Goal: Transaction & Acquisition: Obtain resource

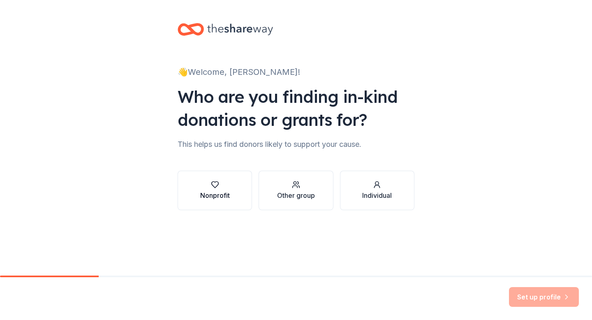
click at [219, 196] on div "Nonprofit" at bounding box center [215, 195] width 30 height 10
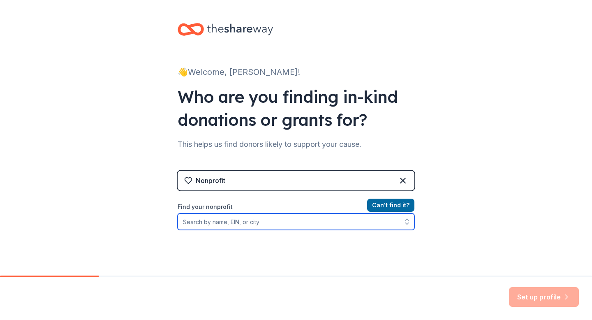
click at [227, 223] on input "Find your nonprofit" at bounding box center [296, 221] width 237 height 16
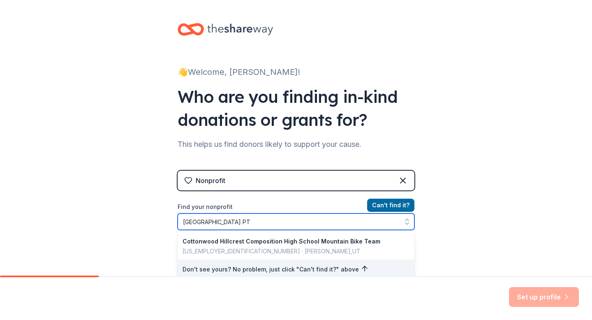
type input "[GEOGRAPHIC_DATA] PTA"
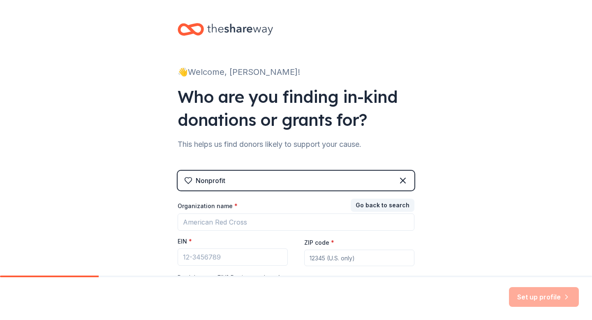
click at [449, 232] on div "👋 Welcome, Teisa! Who are you finding in-kind donations or grants for? This hel…" at bounding box center [296, 169] width 592 height 338
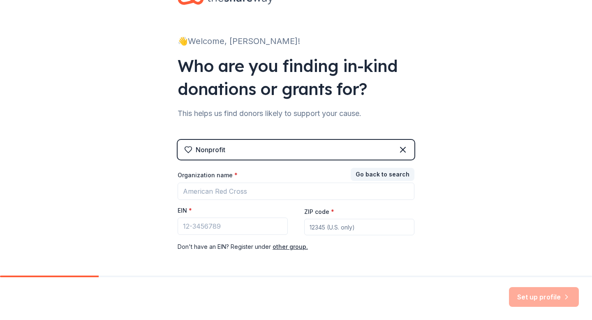
click at [239, 152] on div "Nonprofit" at bounding box center [296, 150] width 237 height 20
click at [402, 149] on icon at bounding box center [403, 150] width 10 height 10
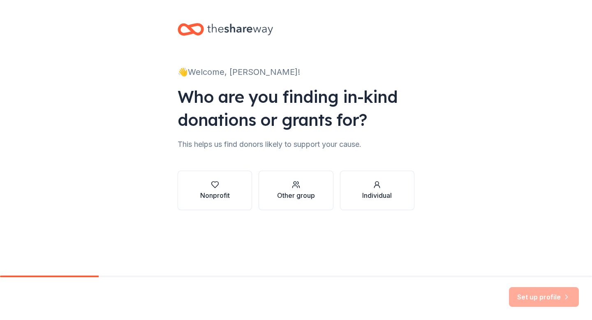
scroll to position [0, 0]
click at [313, 191] on div "Other group" at bounding box center [296, 195] width 38 height 10
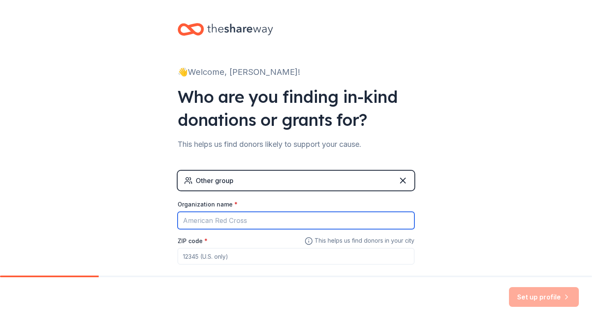
click at [230, 223] on input "Organization name *" at bounding box center [296, 220] width 237 height 17
type input "[GEOGRAPHIC_DATA] PTA"
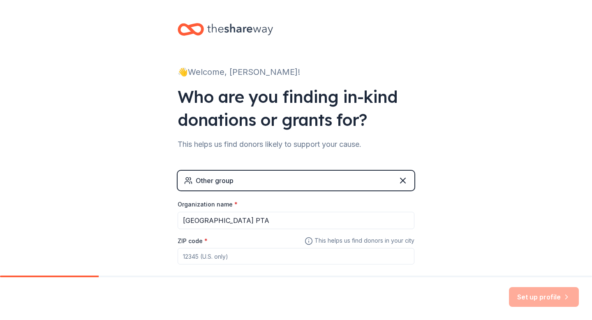
click at [234, 260] on input "ZIP code *" at bounding box center [296, 256] width 237 height 16
type input "84121"
click at [520, 292] on button "Set up profile" at bounding box center [544, 297] width 70 height 20
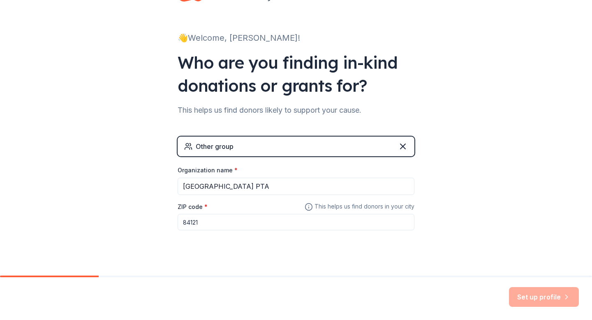
scroll to position [45, 0]
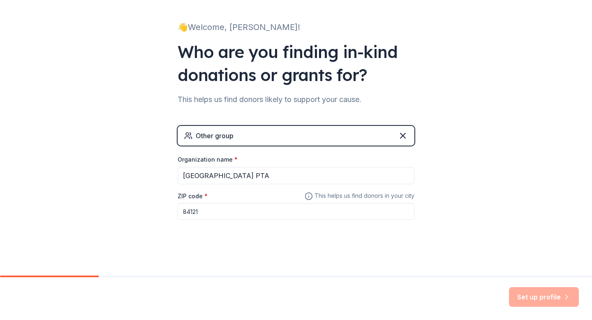
click at [538, 298] on div "Set up profile" at bounding box center [544, 297] width 70 height 20
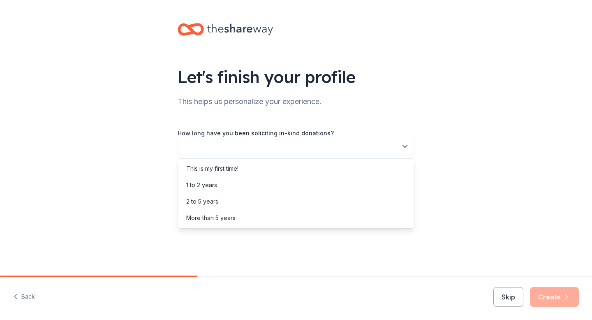
click at [374, 139] on button "button" at bounding box center [296, 146] width 237 height 17
click at [307, 174] on div "This is my first time!" at bounding box center [296, 168] width 233 height 16
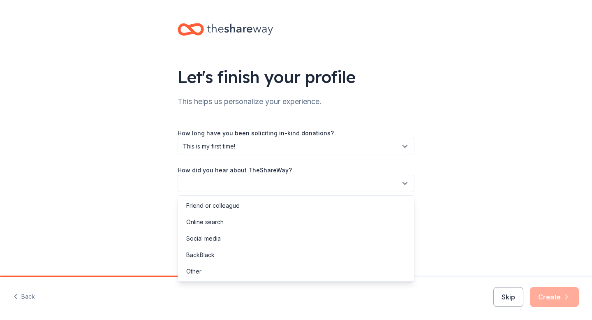
click at [322, 184] on button "button" at bounding box center [296, 183] width 237 height 17
click at [315, 216] on div "Online search" at bounding box center [296, 222] width 233 height 16
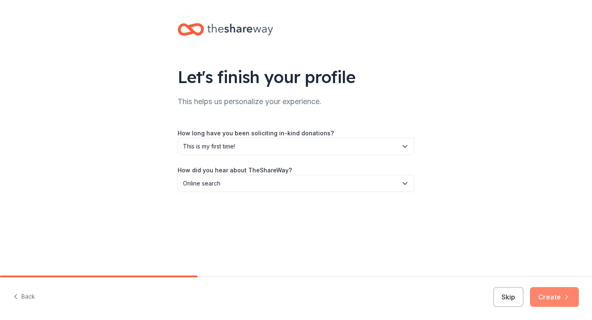
click at [544, 295] on button "Create" at bounding box center [554, 297] width 49 height 20
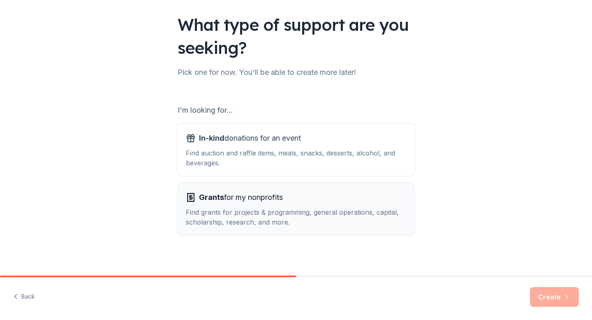
scroll to position [51, 0]
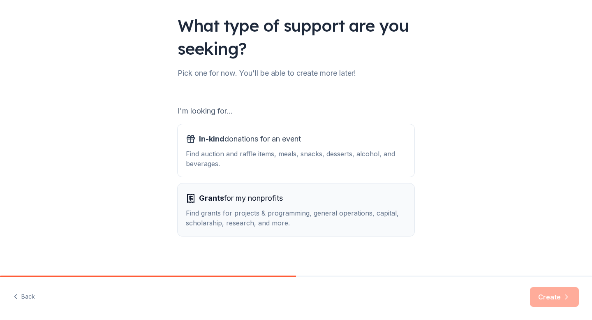
click at [331, 212] on div "Find grants for projects & programming, general operations, capital, scholarshi…" at bounding box center [296, 218] width 220 height 20
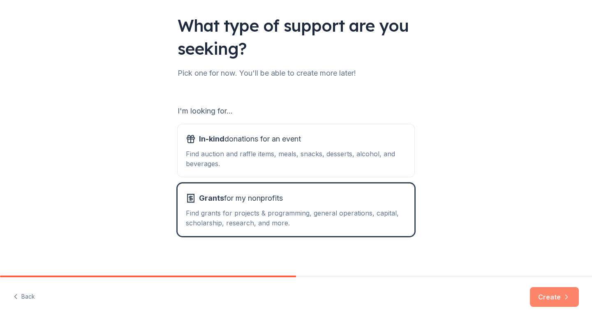
click at [556, 296] on button "Create" at bounding box center [554, 297] width 49 height 20
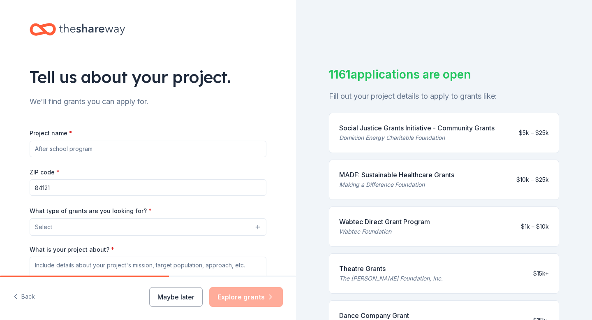
click at [86, 148] on input "Project name *" at bounding box center [148, 149] width 237 height 16
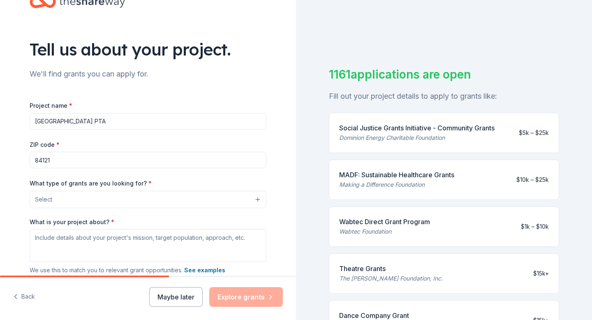
scroll to position [41, 0]
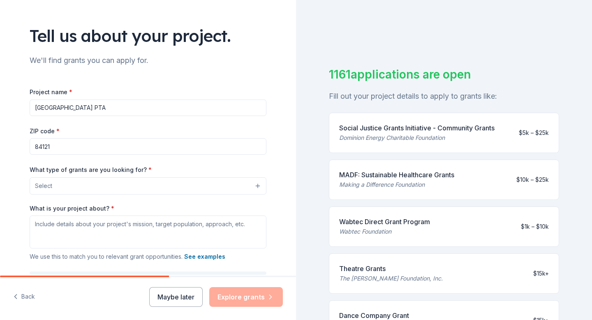
type input "[GEOGRAPHIC_DATA] PTA"
click at [76, 187] on button "Select" at bounding box center [148, 185] width 237 height 17
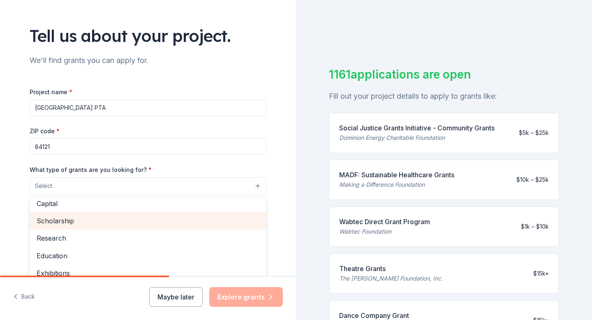
scroll to position [54, 0]
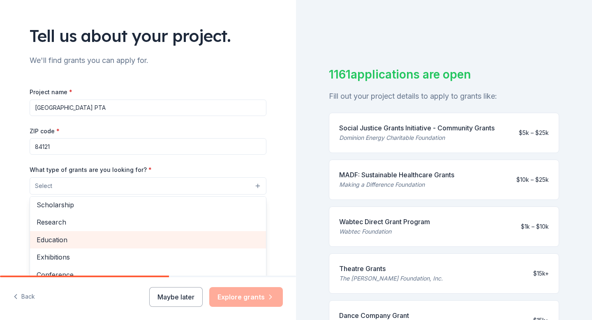
click at [92, 238] on span "Education" at bounding box center [148, 239] width 223 height 11
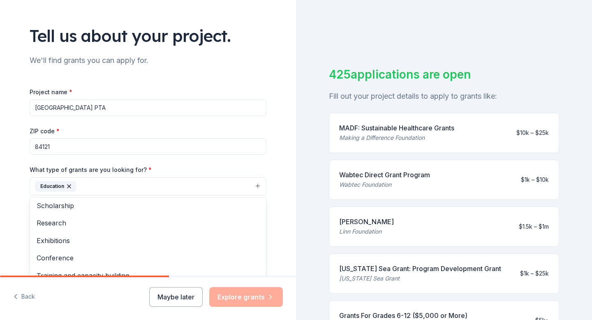
click at [147, 167] on div "What type of grants are you looking for? * Education Projects & programming Gen…" at bounding box center [148, 179] width 237 height 31
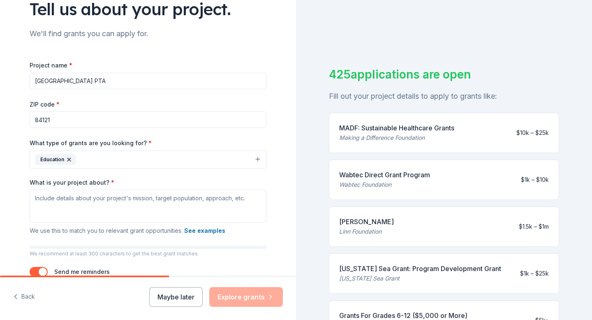
scroll to position [74, 0]
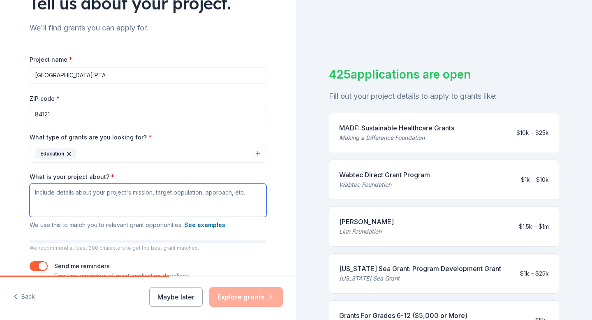
paste textarea "[URL][DOMAIN_NAME]"
type textarea "[URL][DOMAIN_NAME]"
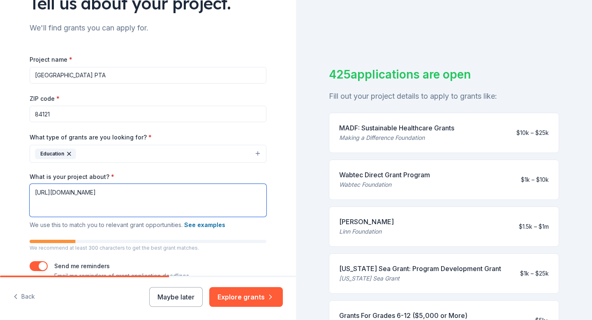
drag, startPoint x: 211, startPoint y: 194, endPoint x: 20, endPoint y: 191, distance: 190.4
click at [20, 191] on div "Tell us about your project. We'll find grants you can apply for. Project name *…" at bounding box center [147, 123] width 263 height 394
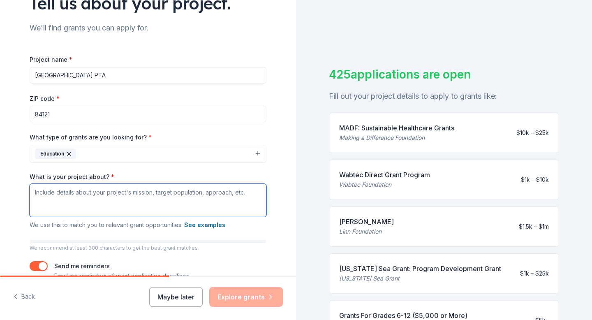
paste textarea "Subject: Support [GEOGRAPHIC_DATA] – Get Your Business Banner Displayed! Dear […"
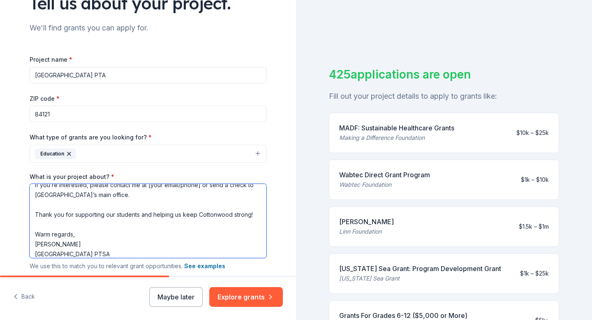
scroll to position [0, 0]
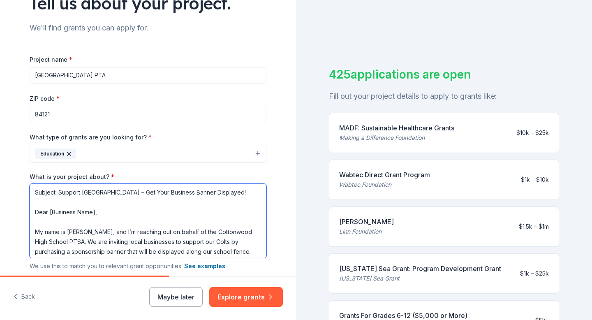
drag, startPoint x: 261, startPoint y: 192, endPoint x: 26, endPoint y: 188, distance: 235.3
click at [26, 188] on div "Tell us about your project. We'll find grants you can apply for. Project name *…" at bounding box center [147, 143] width 263 height 435
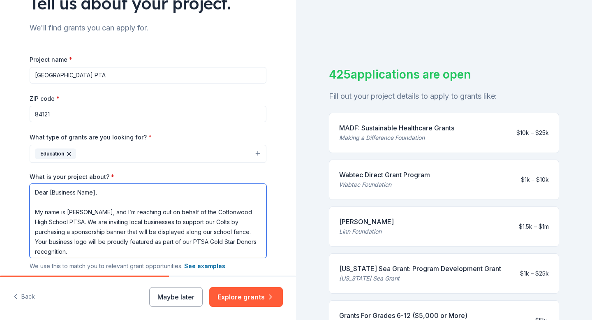
drag, startPoint x: 95, startPoint y: 213, endPoint x: 48, endPoint y: 210, distance: 47.4
click at [48, 210] on textarea "Dear [Business Name], My name is [PERSON_NAME], and I’m reaching out on behalf …" at bounding box center [148, 221] width 237 height 74
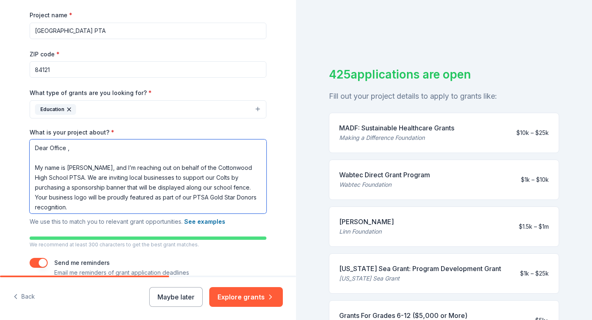
scroll to position [123, 0]
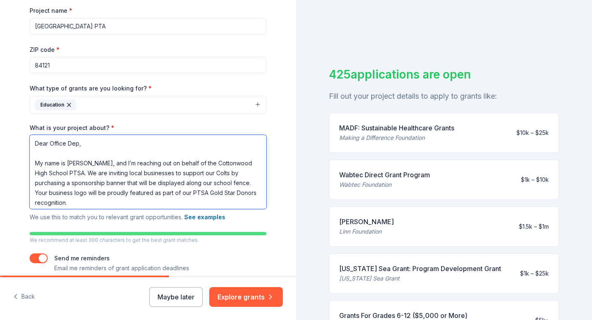
drag, startPoint x: 87, startPoint y: 163, endPoint x: 36, endPoint y: 158, distance: 51.3
click at [34, 160] on textarea "Dear Office Dep, My name is [PERSON_NAME], and I’m reaching out on behalf of th…" at bounding box center [148, 172] width 237 height 74
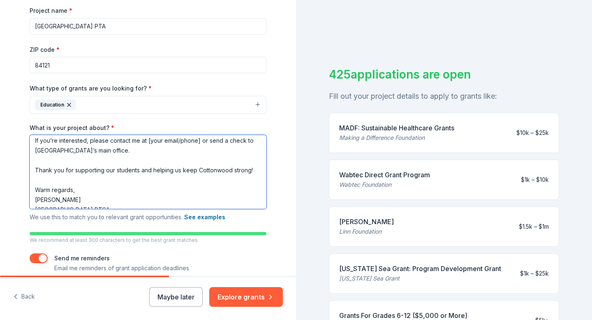
scroll to position [132, 0]
drag, startPoint x: 199, startPoint y: 159, endPoint x: 146, endPoint y: 159, distance: 53.0
click at [146, 159] on textarea "Hi! My name is [PERSON_NAME], and I’m reaching out on behalf of the Cottonwood …" at bounding box center [148, 172] width 237 height 74
click at [145, 159] on textarea "Hi! My name is [PERSON_NAME], and I’m reaching out on behalf of the Cottonwood …" at bounding box center [148, 172] width 237 height 74
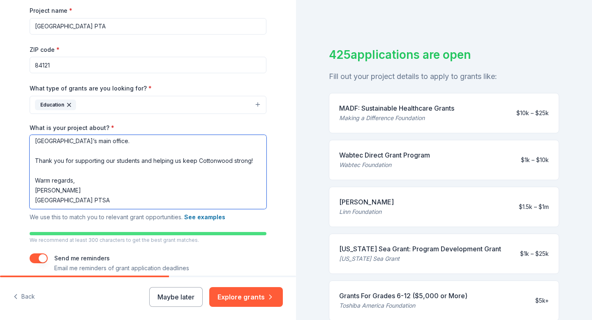
scroll to position [26, 0]
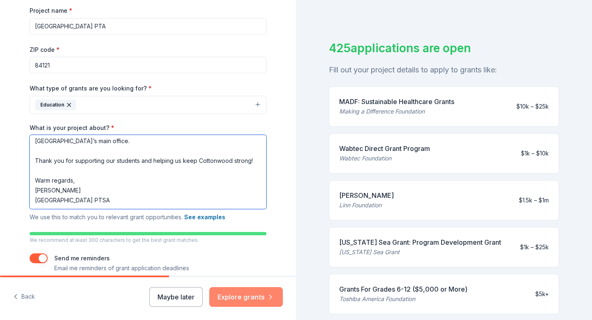
type textarea "Hi! My name is [PERSON_NAME], and I’m reaching out on behalf of the Cottonwood …"
click at [253, 294] on button "Explore grants" at bounding box center [246, 297] width 74 height 20
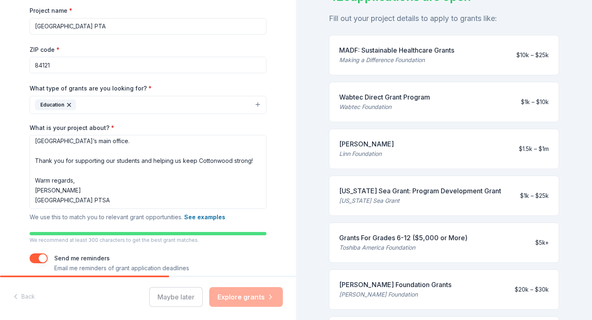
scroll to position [90, 0]
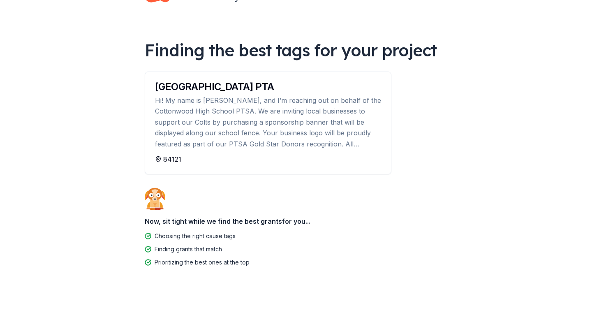
scroll to position [32, 0]
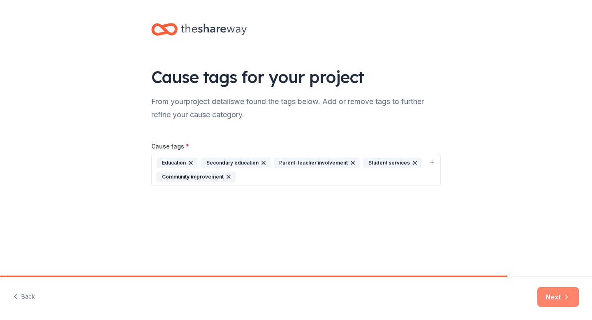
click at [565, 297] on icon "button" at bounding box center [567, 297] width 8 height 8
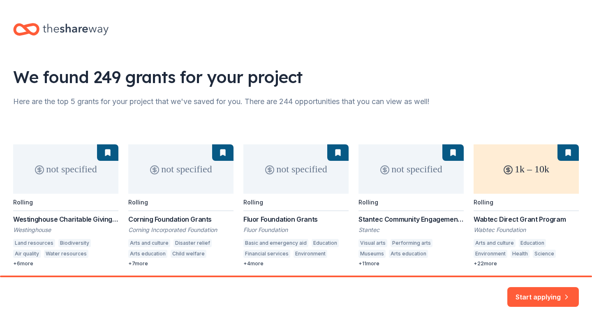
scroll to position [31, 0]
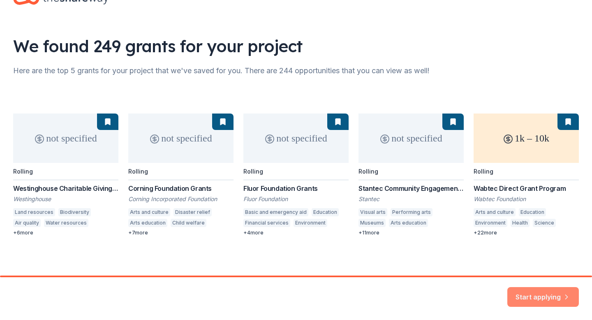
click at [543, 294] on button "Start applying" at bounding box center [543, 292] width 72 height 20
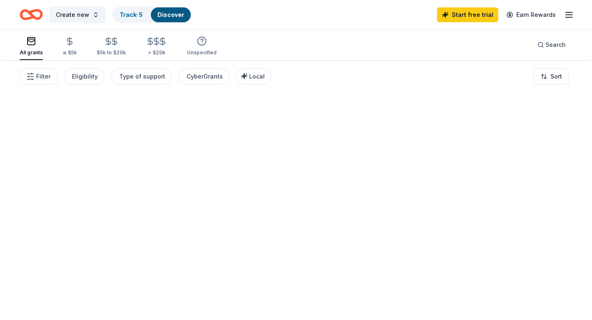
click at [542, 142] on div at bounding box center [296, 190] width 592 height 260
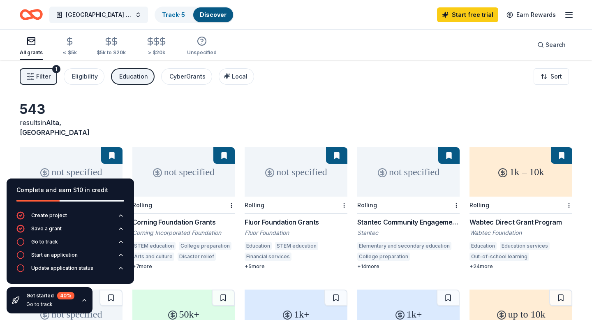
click at [501, 168] on icon at bounding box center [503, 173] width 10 height 10
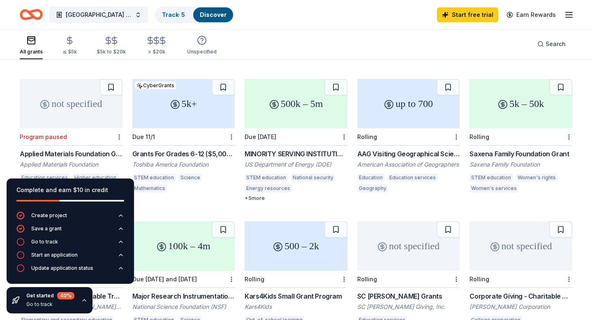
scroll to position [355, 0]
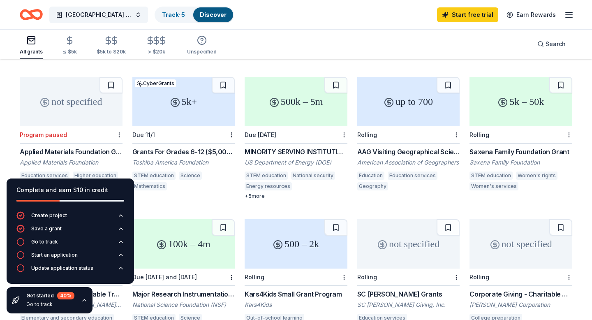
click at [418, 103] on div "up to 700" at bounding box center [408, 101] width 103 height 49
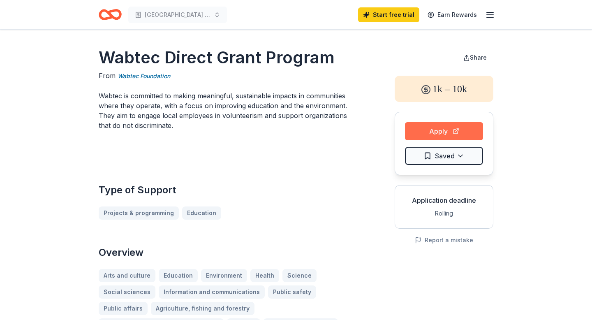
click at [458, 128] on button "Apply" at bounding box center [444, 131] width 78 height 18
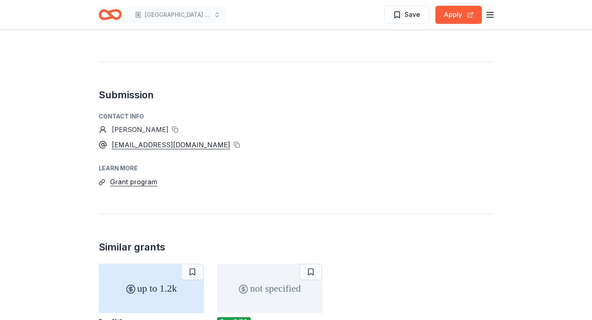
scroll to position [732, 0]
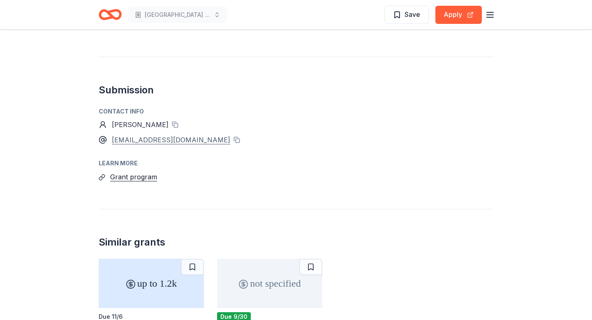
click at [158, 134] on div "mrevel@aag.org" at bounding box center [171, 139] width 118 height 11
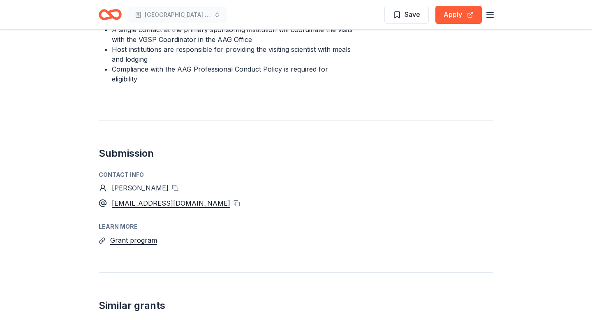
scroll to position [0, 0]
